Goal: Task Accomplishment & Management: Use online tool/utility

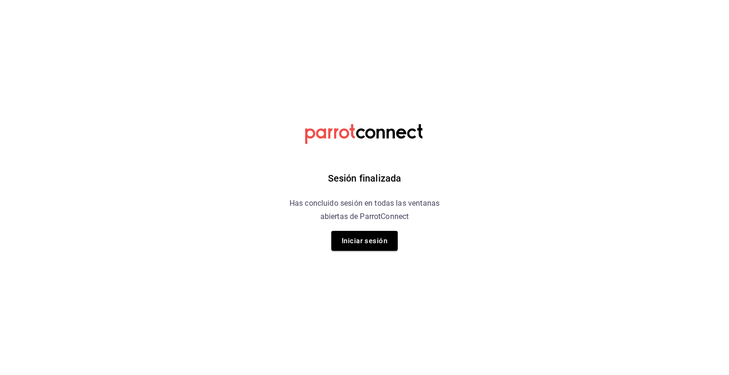
click at [360, 247] on button "Iniciar sesión" at bounding box center [364, 241] width 66 height 20
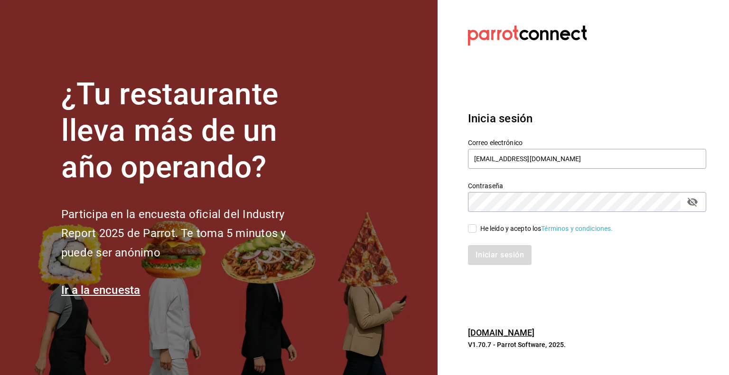
click at [471, 225] on input "He leído y acepto los Términos y condiciones." at bounding box center [472, 228] width 9 height 9
checkbox input "true"
click at [484, 262] on button "Iniciar sesión" at bounding box center [500, 255] width 65 height 20
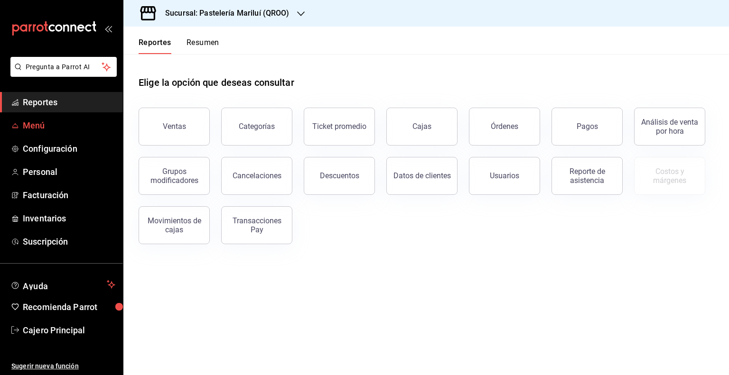
click at [82, 133] on link "Menú" at bounding box center [61, 125] width 123 height 20
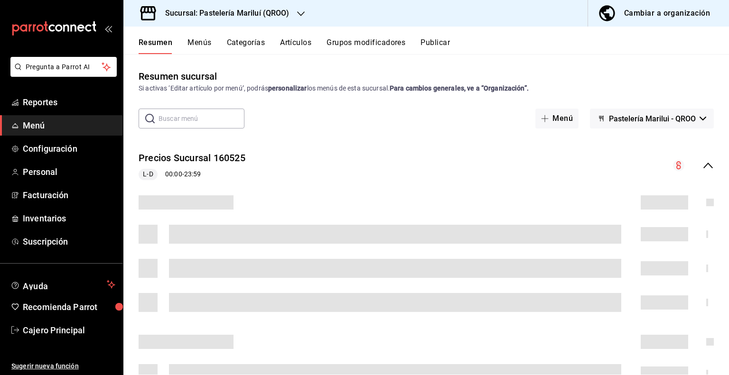
click at [300, 59] on div "Resumen sucursal Si activas ‘Editar artículo por menú’, podrás personalizar los…" at bounding box center [425, 214] width 605 height 321
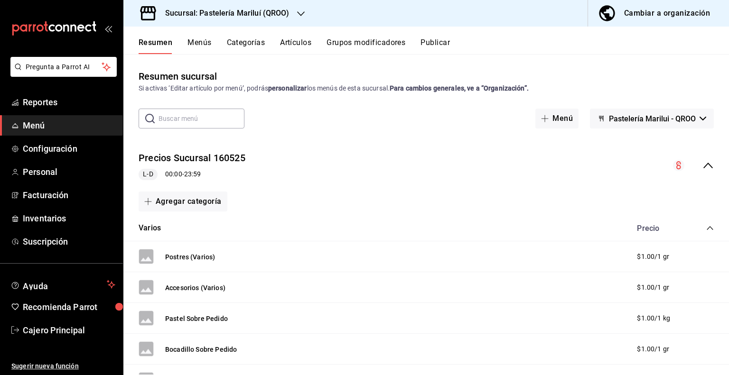
click at [300, 47] on button "Artículos" at bounding box center [295, 46] width 31 height 16
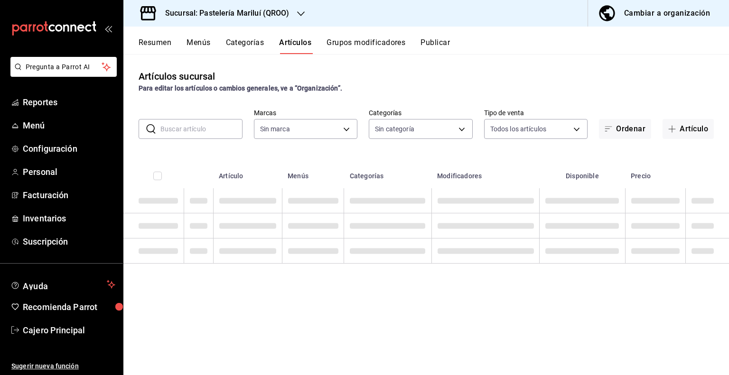
type input "d1899554-f730-4f51-8c80-c6342bb5bc4c"
type input "703872a7-b439-498d-b1e1-19b8f66051e5,80edfc53-d40a-4232-8b2a-e319d3067c0f,a3239…"
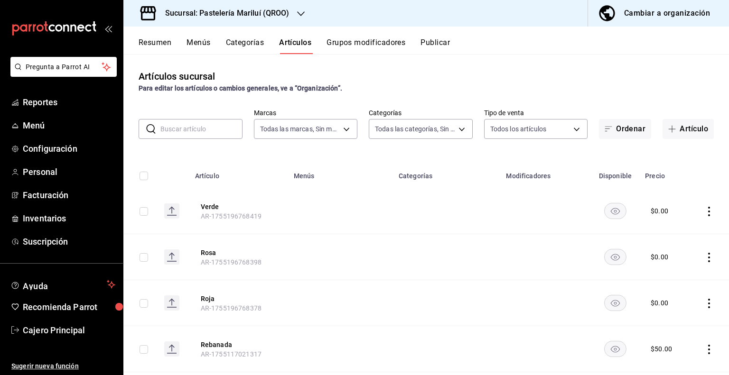
click at [222, 137] on input "text" at bounding box center [201, 129] width 82 height 19
click at [367, 38] on button "Grupos modificadores" at bounding box center [365, 46] width 79 height 16
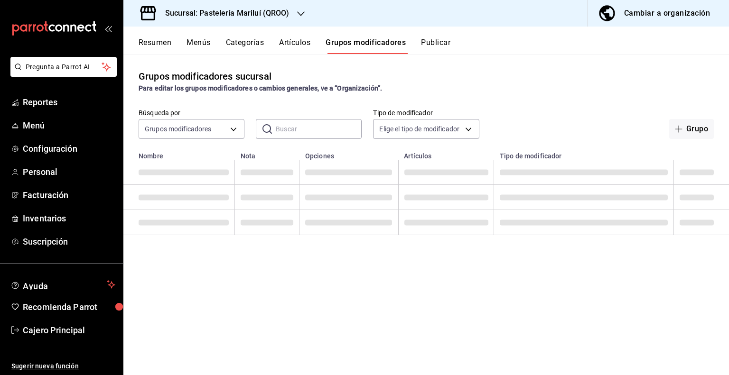
click at [366, 39] on button "Grupos modificadores" at bounding box center [365, 46] width 80 height 16
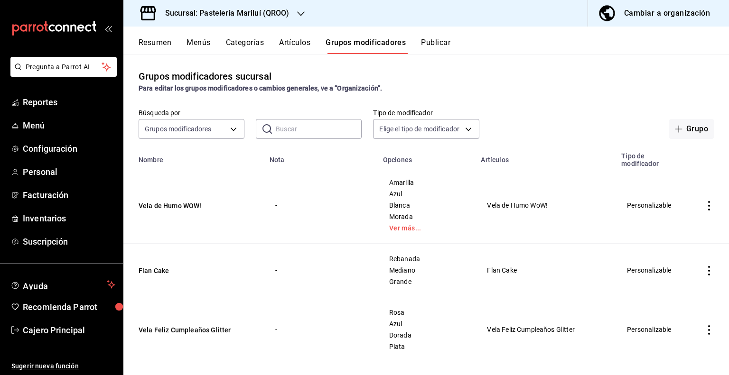
click at [284, 121] on input "text" at bounding box center [319, 129] width 86 height 19
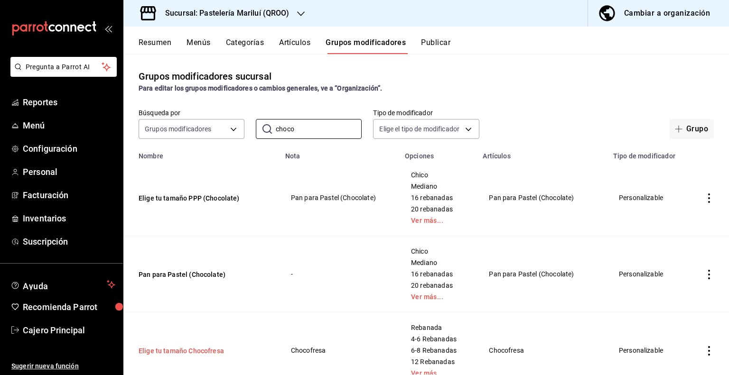
type input "choco"
click at [177, 351] on button "Elige tu tamaño Chocofresa" at bounding box center [196, 350] width 114 height 9
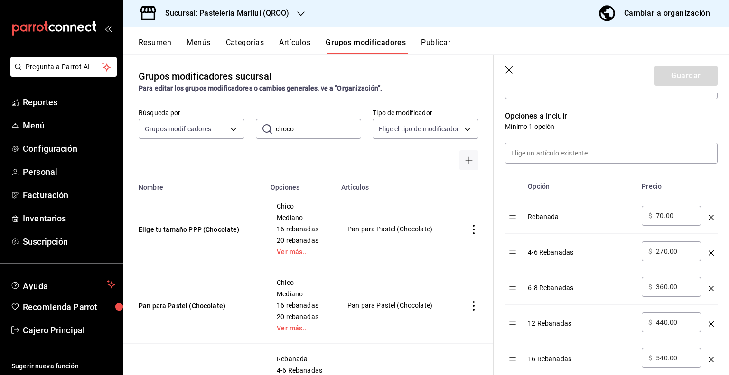
scroll to position [216, 0]
